Goal: Find specific page/section: Find specific page/section

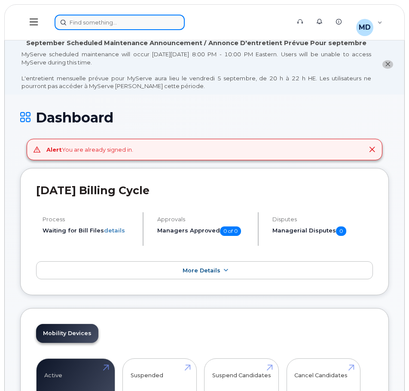
click at [76, 21] on div at bounding box center [170, 22] width 230 height 15
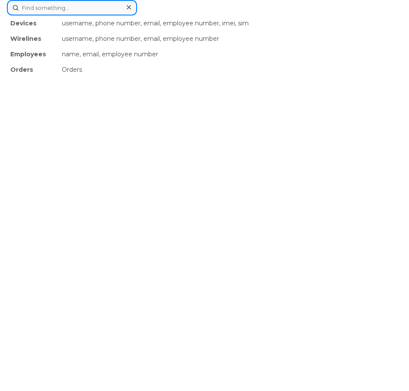
click at [77, 6] on input at bounding box center [72, 7] width 130 height 15
paste input "89302610206410074867"
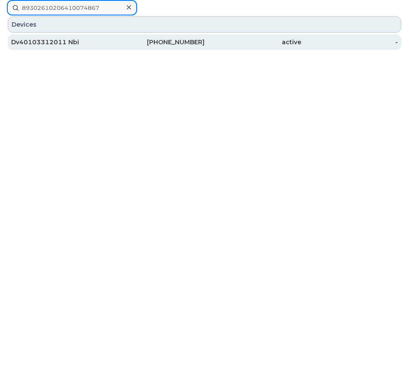
type input "89302610206410074867"
click at [43, 39] on div "Dv40103312011 Nbi" at bounding box center [59, 42] width 97 height 9
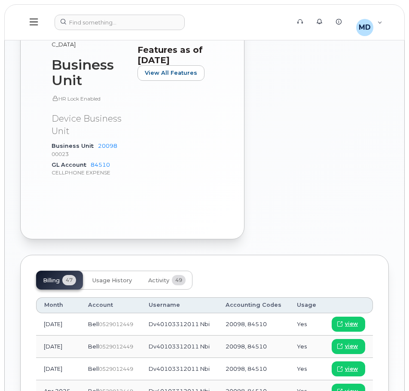
scroll to position [712, 0]
